Goal: Find specific page/section: Find specific page/section

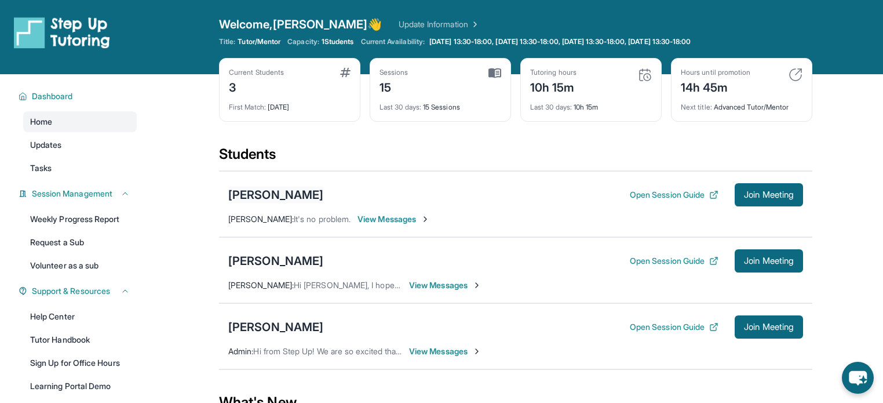
click at [300, 187] on div "[PERSON_NAME]" at bounding box center [275, 195] width 95 height 16
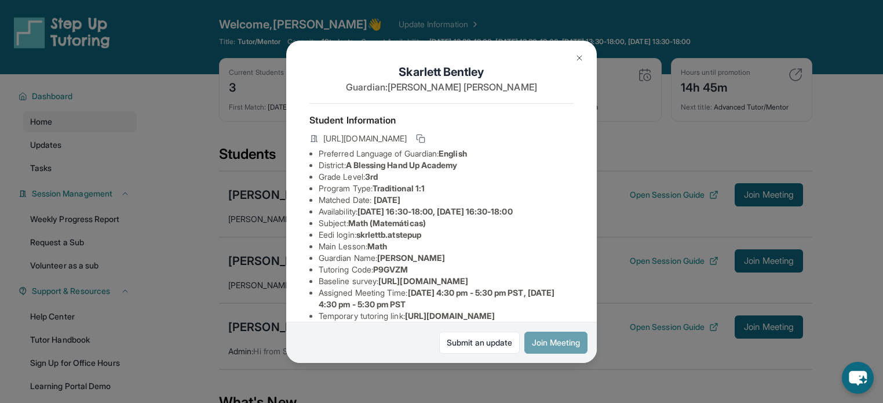
click at [549, 340] on button "Join Meeting" at bounding box center [555, 342] width 63 height 22
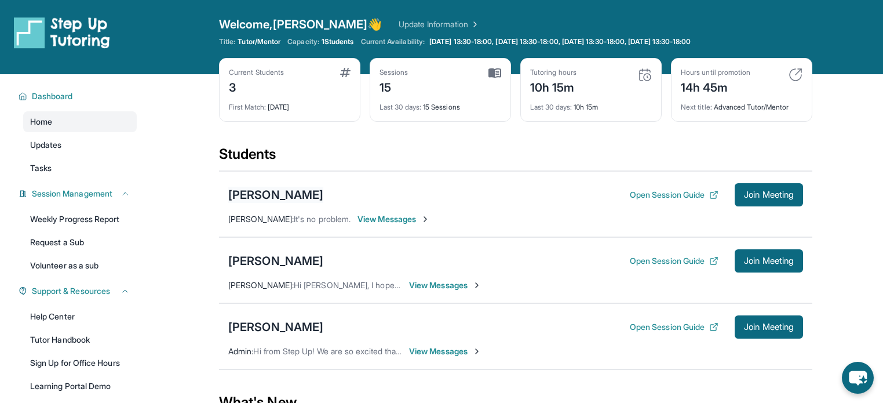
click at [262, 195] on div "[PERSON_NAME]" at bounding box center [275, 195] width 95 height 16
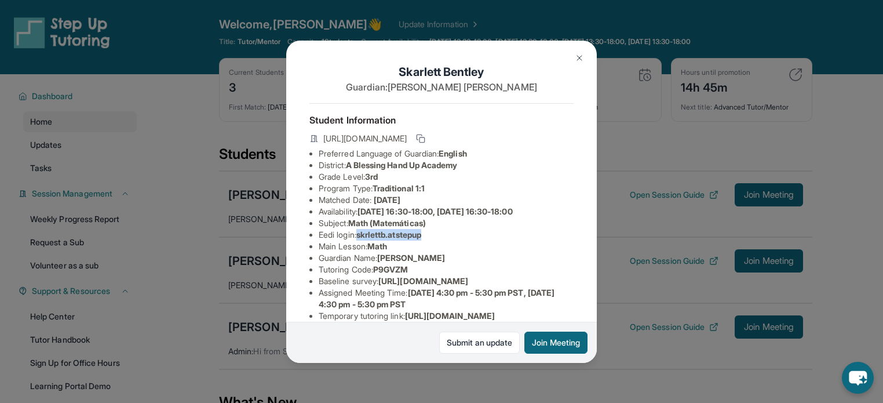
drag, startPoint x: 433, startPoint y: 241, endPoint x: 362, endPoint y: 245, distance: 71.4
click at [362, 240] on li "Eedi login : skrlettb.atstepup" at bounding box center [446, 235] width 255 height 12
copy span "skrlettb.atstepup"
click at [498, 240] on li "Eedi login : skrlettb.atstepup" at bounding box center [446, 235] width 255 height 12
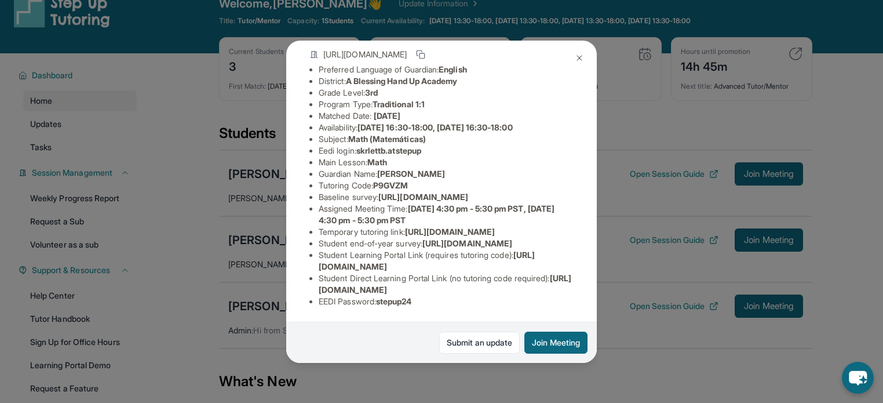
scroll to position [206, 0]
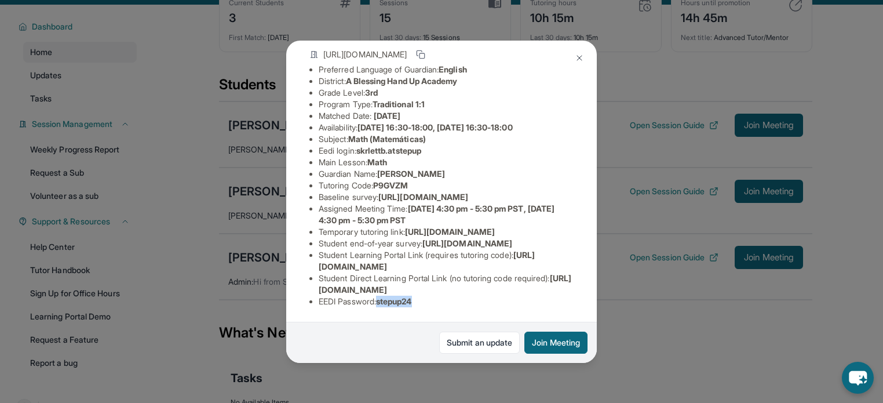
drag, startPoint x: 443, startPoint y: 298, endPoint x: 383, endPoint y: 291, distance: 60.6
click at [383, 295] on li "EEDI Password : stepup24" at bounding box center [446, 301] width 255 height 12
copy span "stepup24"
